Goal: Task Accomplishment & Management: Manage account settings

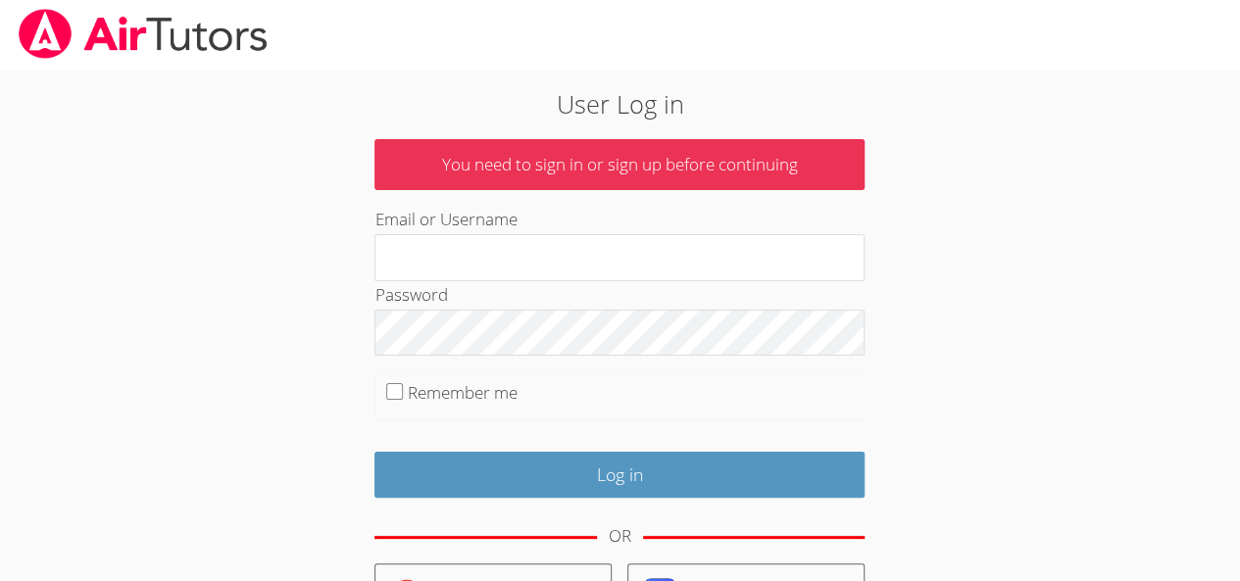
scroll to position [196, 0]
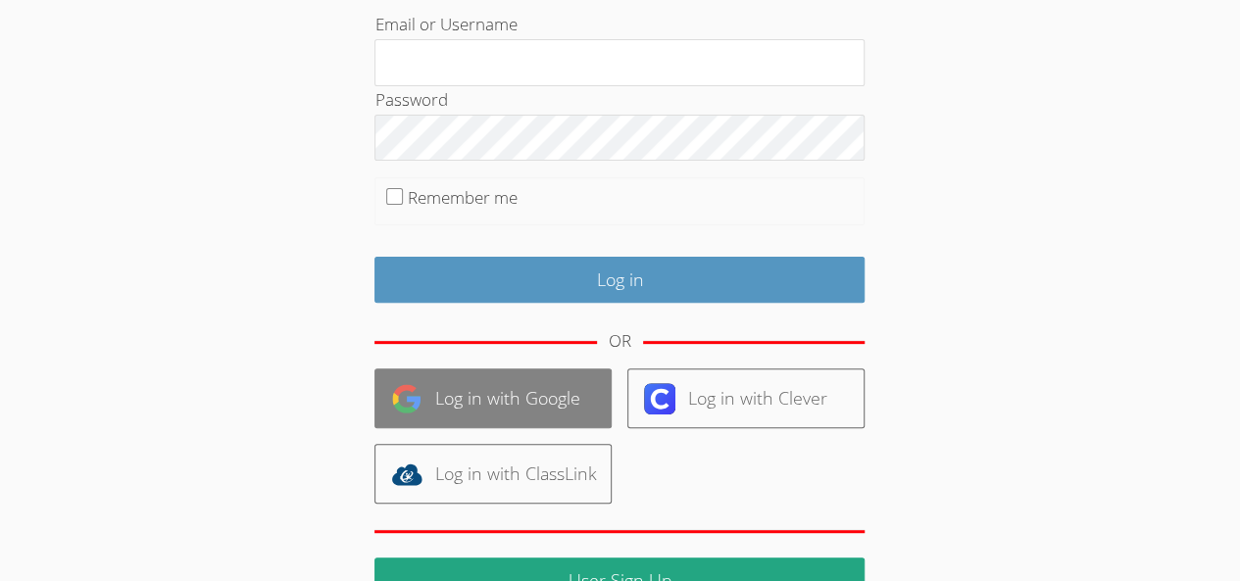
click at [489, 407] on link "Log in with Google" at bounding box center [493, 399] width 237 height 60
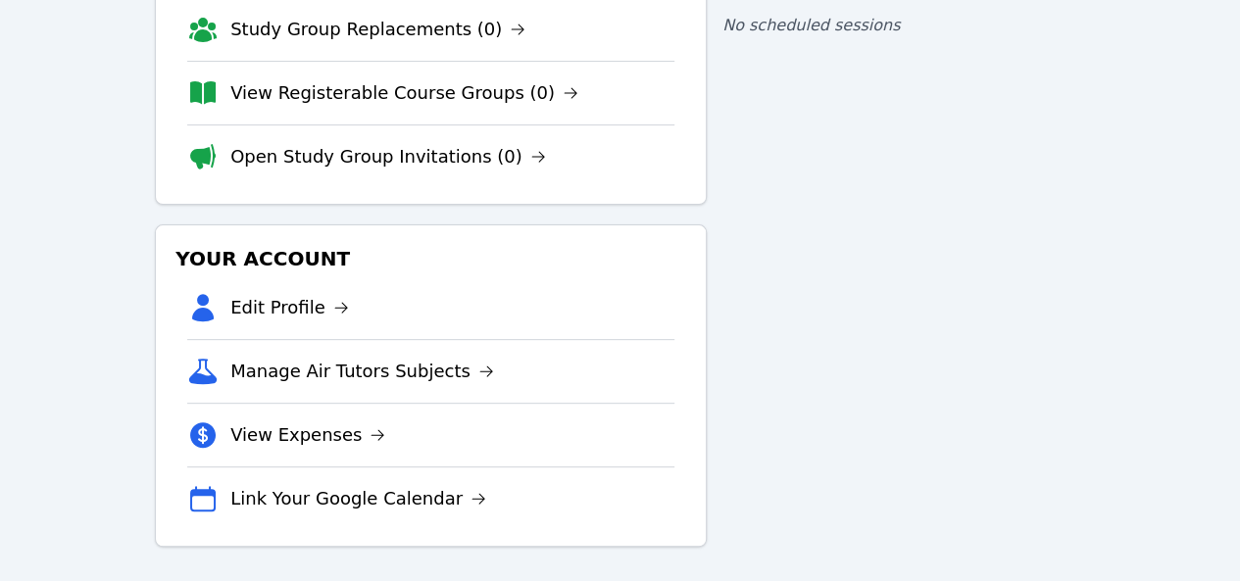
scroll to position [225, 0]
click at [312, 427] on link "View Expenses" at bounding box center [307, 434] width 155 height 27
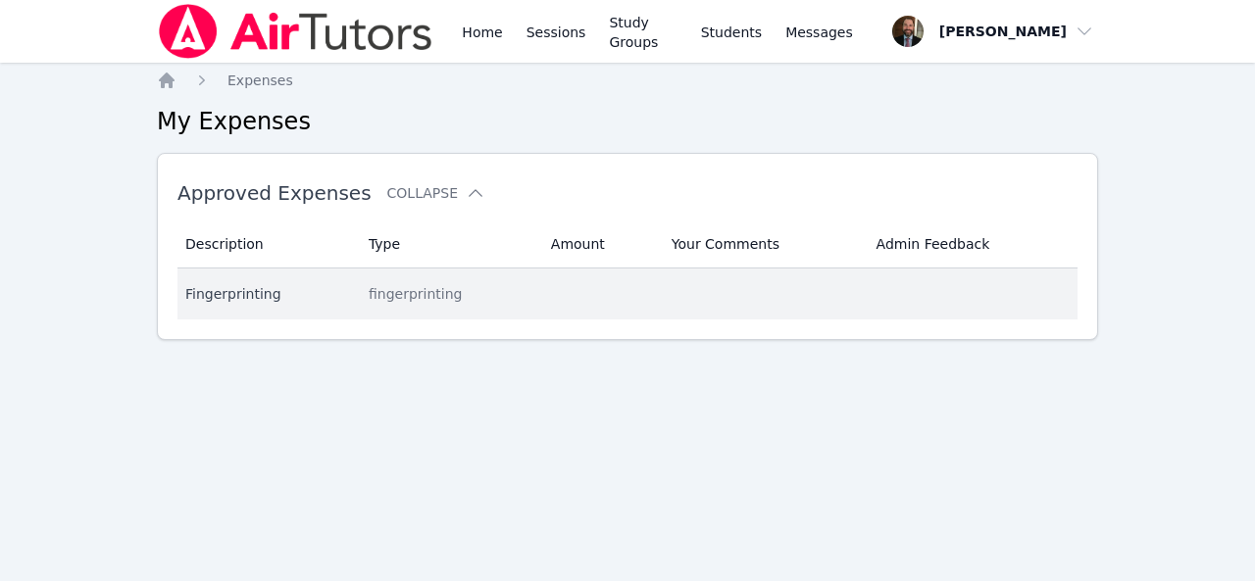
click at [407, 296] on div "fingerprinting" at bounding box center [448, 294] width 159 height 20
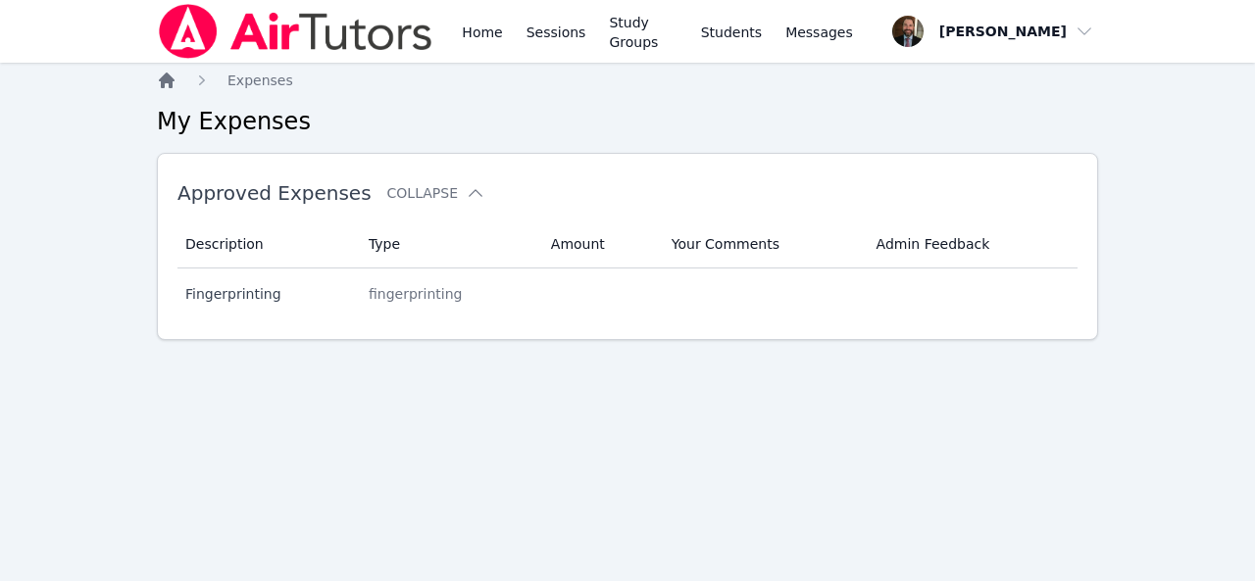
click at [171, 82] on icon "Breadcrumb" at bounding box center [167, 81] width 16 height 16
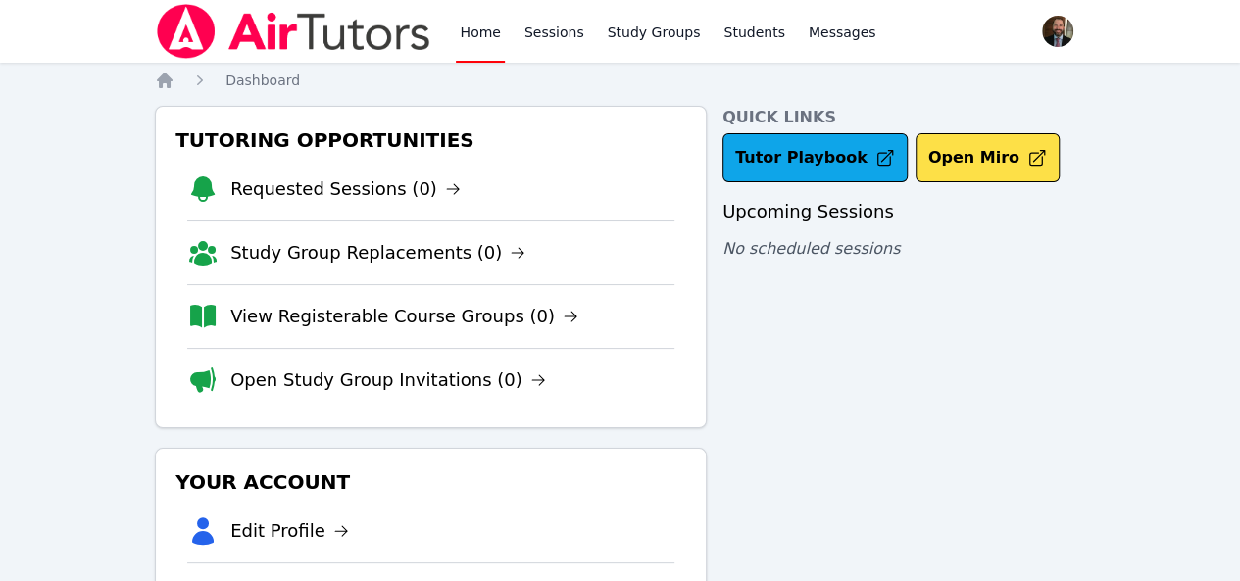
click at [340, 212] on li "Requested Sessions (0)" at bounding box center [430, 189] width 487 height 63
click at [335, 201] on link "Requested Sessions (0)" at bounding box center [345, 189] width 230 height 27
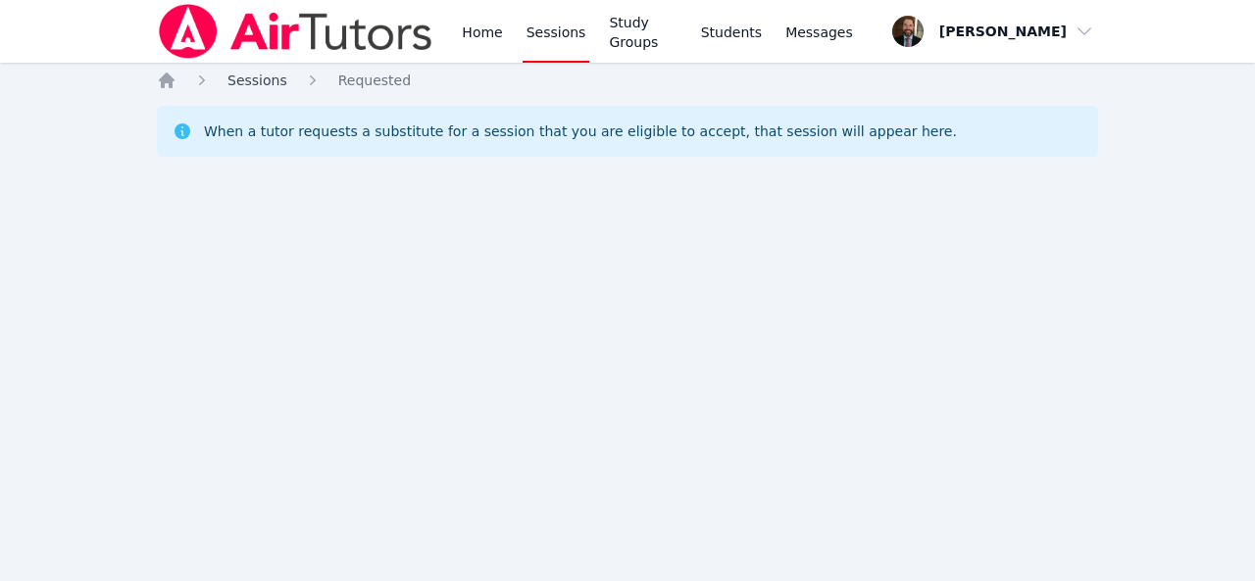
click at [255, 85] on span "Sessions" at bounding box center [257, 81] width 60 height 16
